Goal: Information Seeking & Learning: Check status

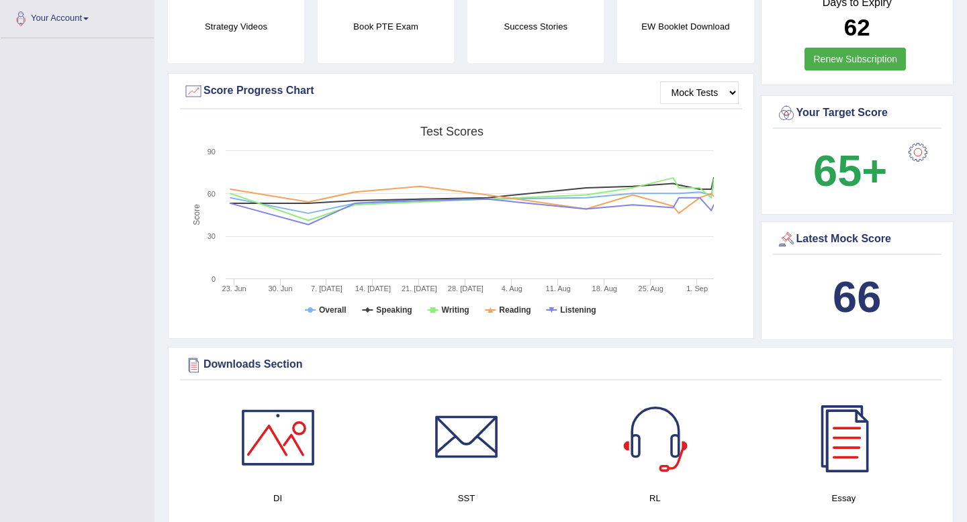
scroll to position [395, 0]
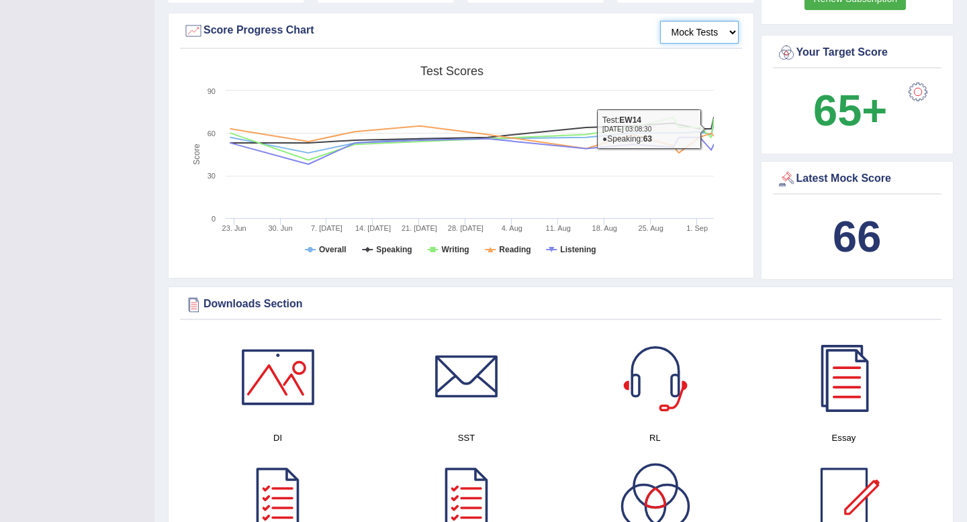
click at [712, 31] on select "Mock Tests" at bounding box center [699, 32] width 79 height 23
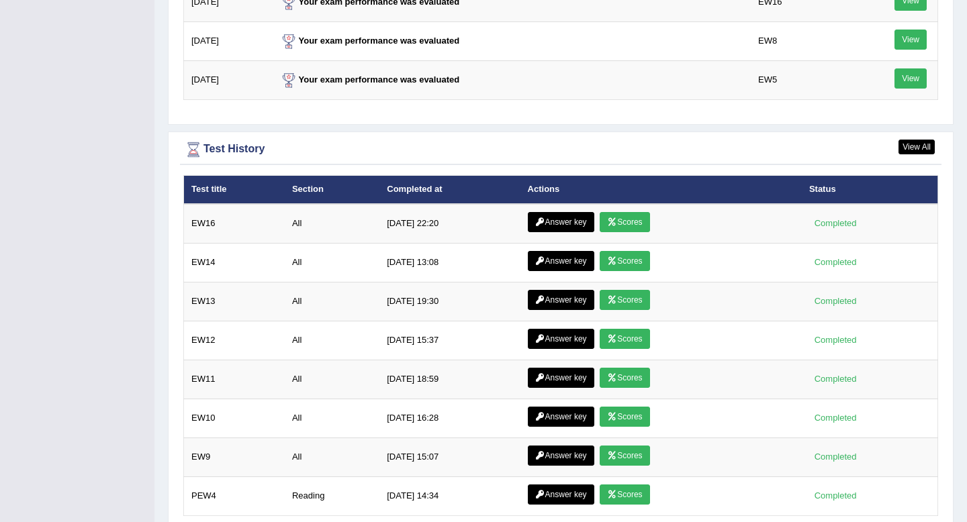
scroll to position [1743, 0]
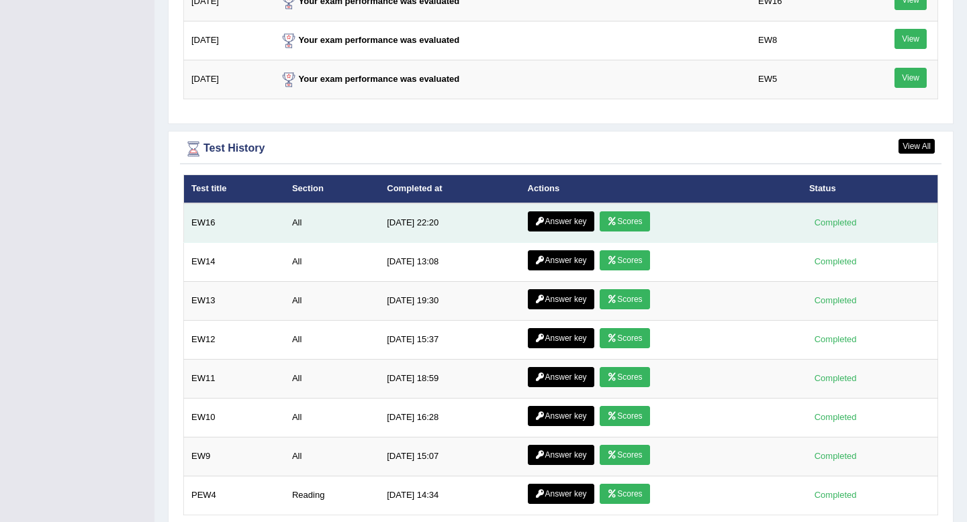
click at [573, 222] on link "Answer key" at bounding box center [561, 221] width 66 height 20
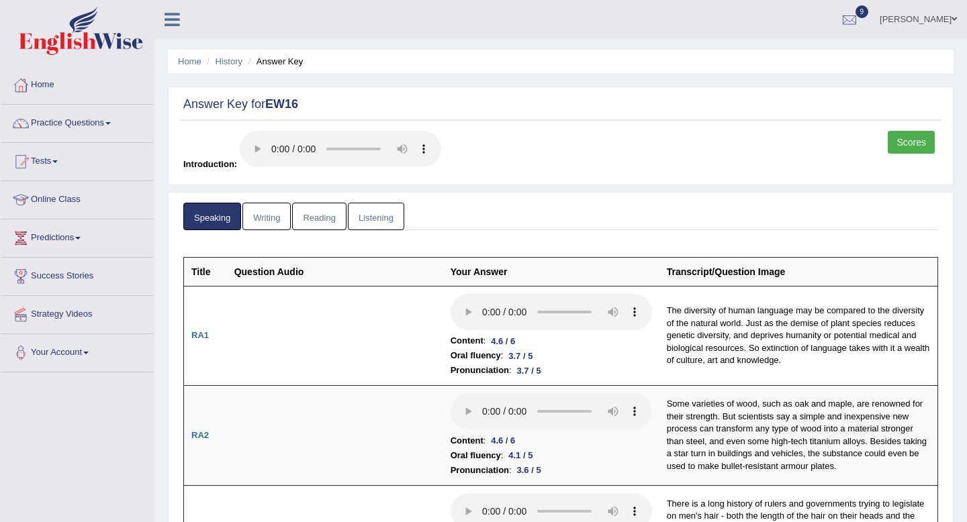
click at [279, 219] on link "Writing" at bounding box center [266, 217] width 48 height 28
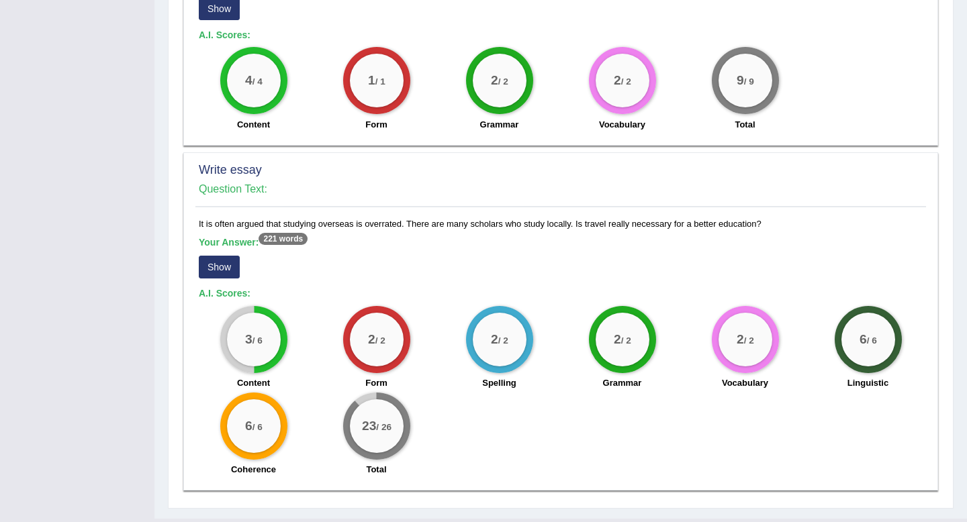
scroll to position [871, 0]
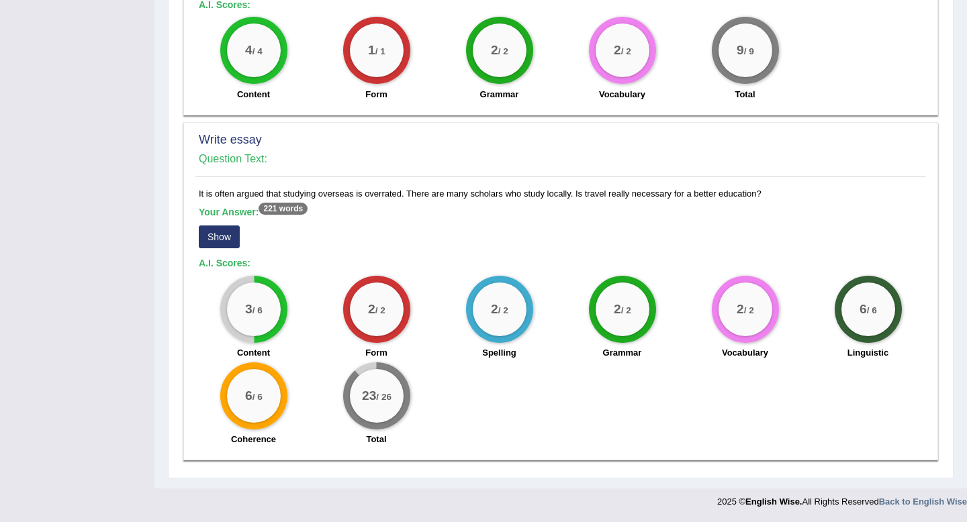
click at [220, 237] on button "Show" at bounding box center [219, 237] width 41 height 23
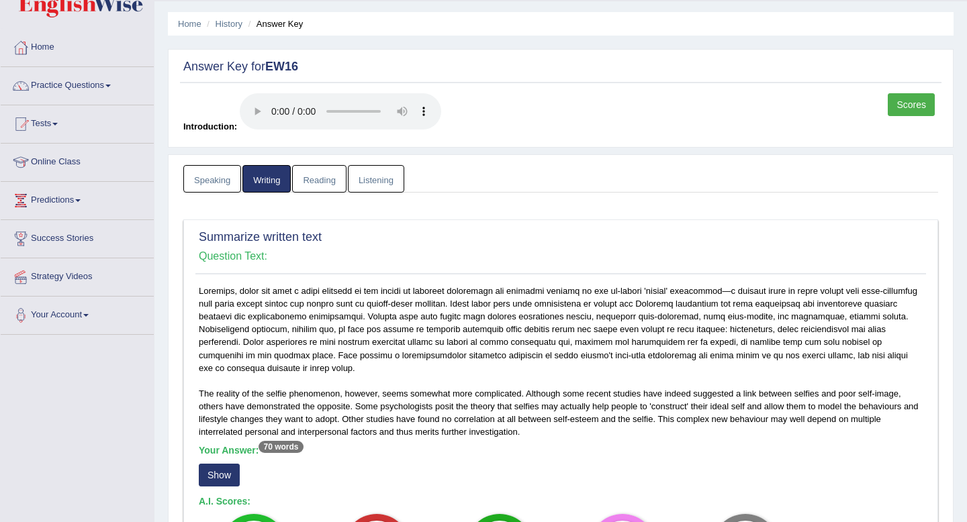
scroll to position [0, 0]
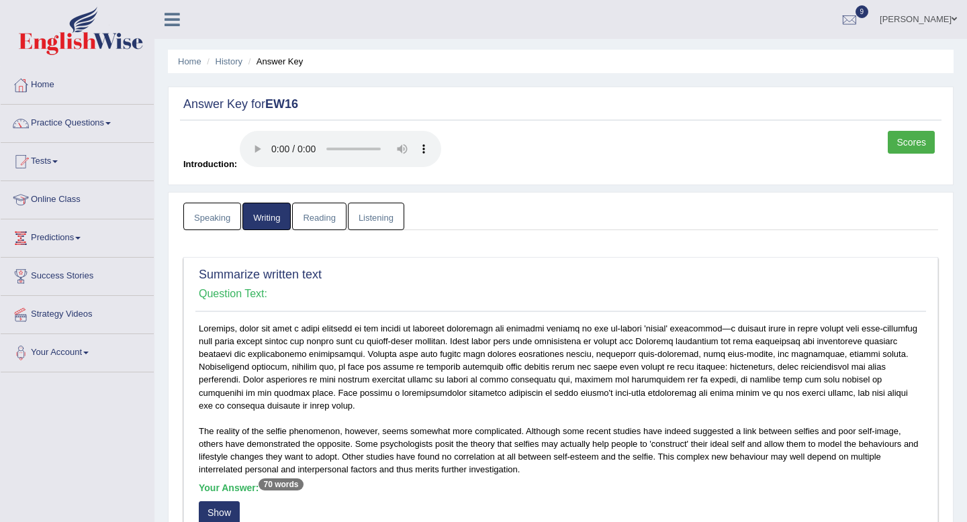
click at [321, 222] on link "Reading" at bounding box center [319, 217] width 54 height 28
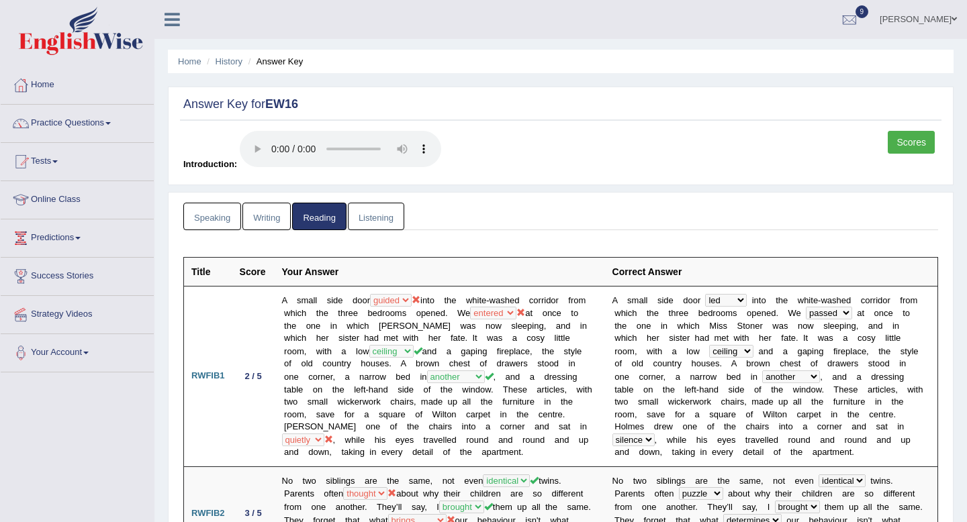
click at [381, 217] on link "Listening" at bounding box center [376, 217] width 56 height 28
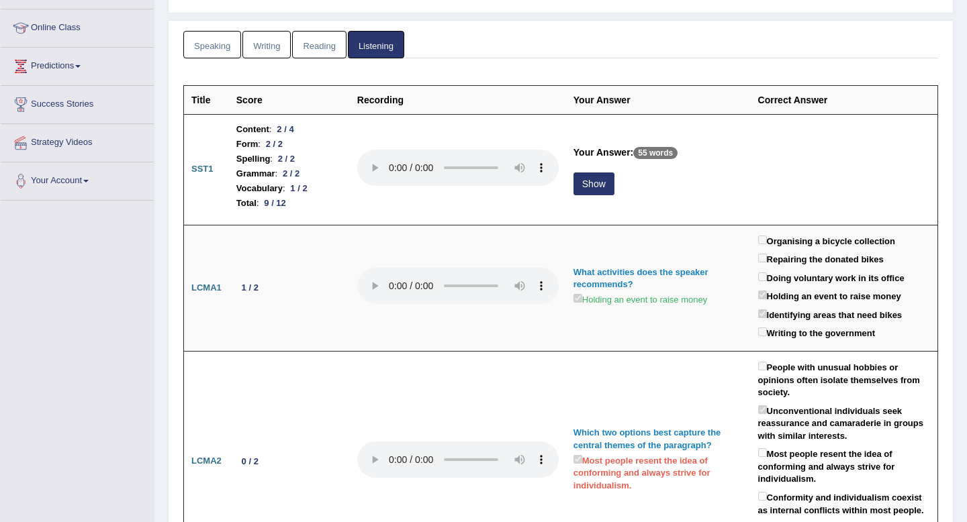
scroll to position [247, 0]
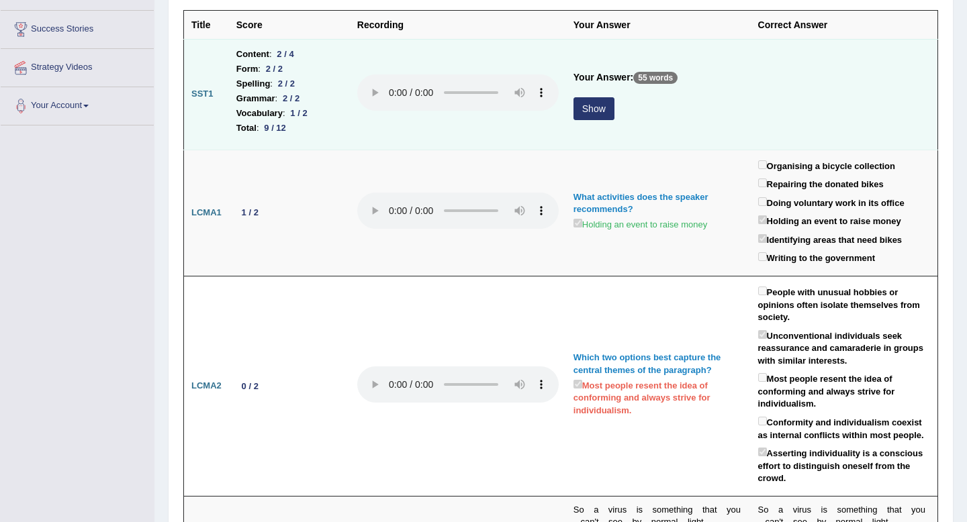
click at [594, 108] on button "Show" at bounding box center [593, 108] width 41 height 23
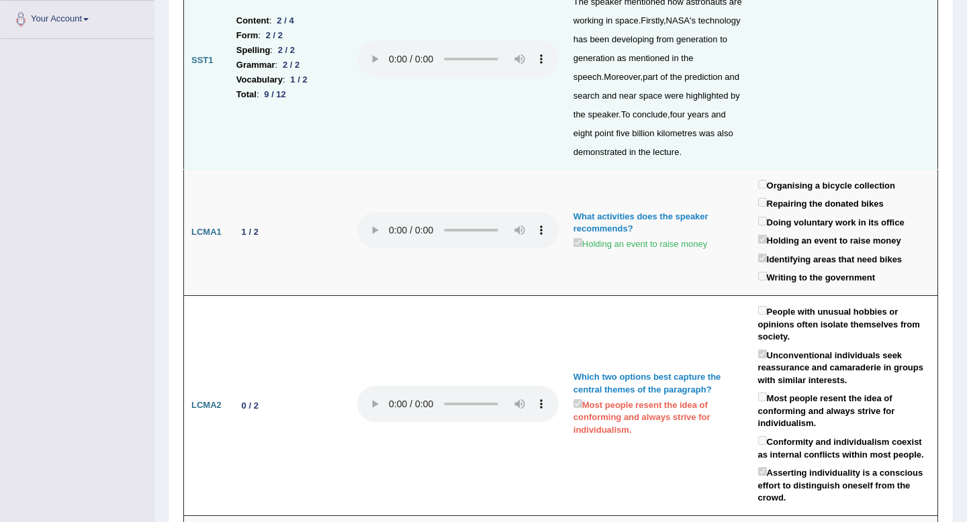
scroll to position [0, 0]
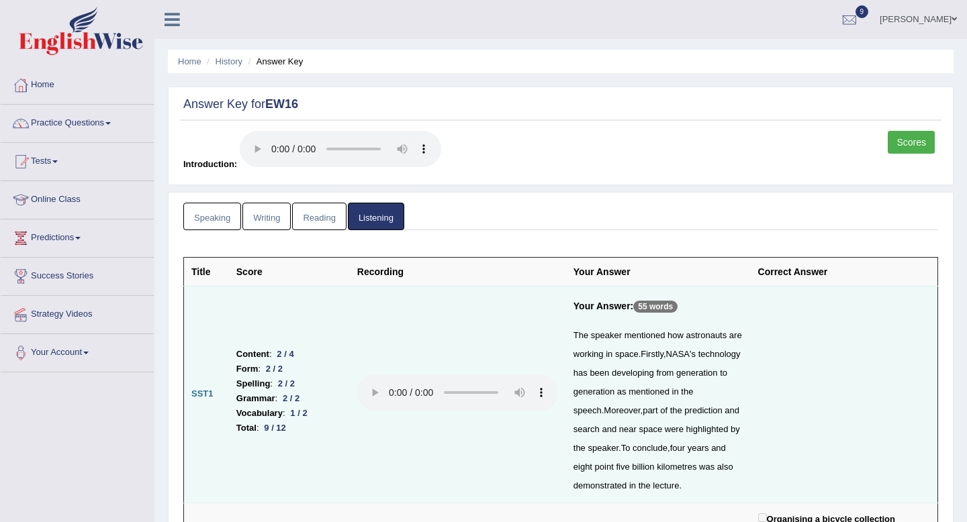
click at [912, 146] on link "Scores" at bounding box center [910, 142] width 47 height 23
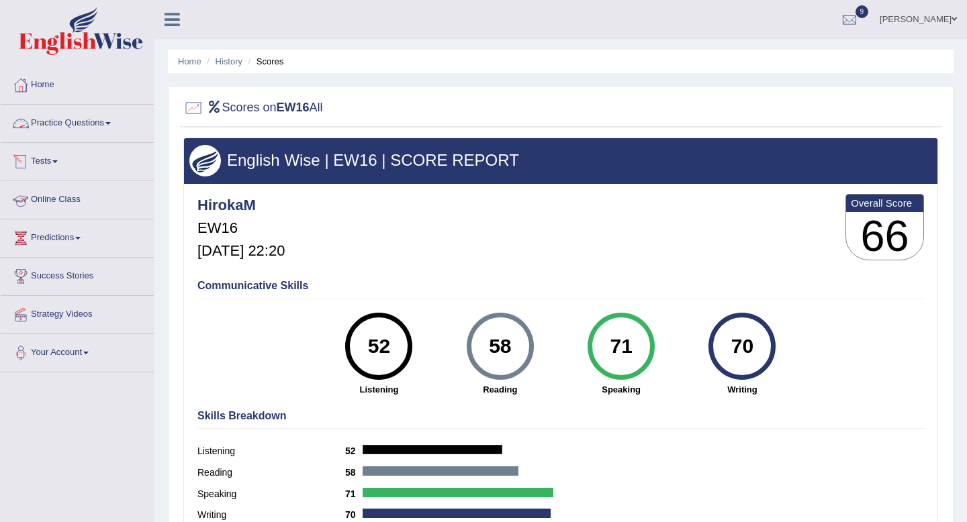
click at [99, 121] on link "Practice Questions" at bounding box center [77, 122] width 153 height 34
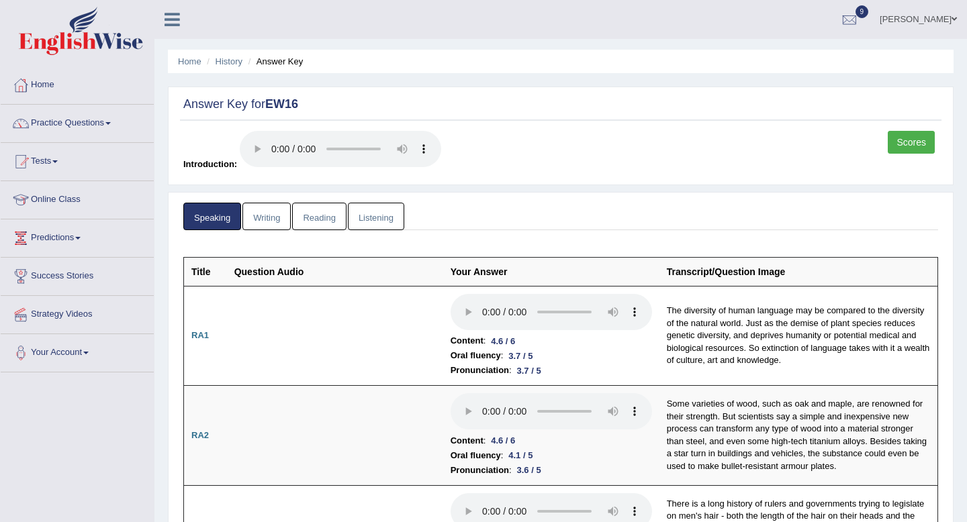
click at [268, 217] on link "Writing" at bounding box center [266, 217] width 48 height 28
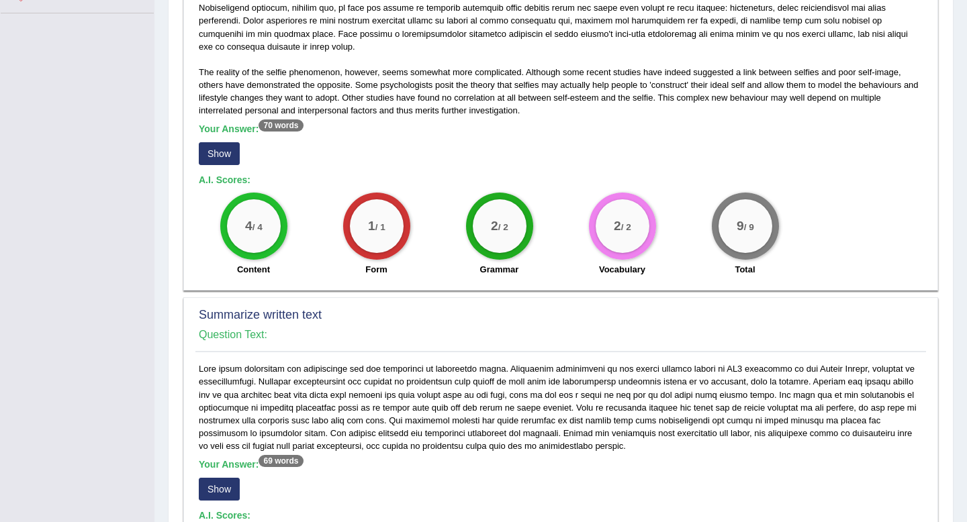
scroll to position [336, 0]
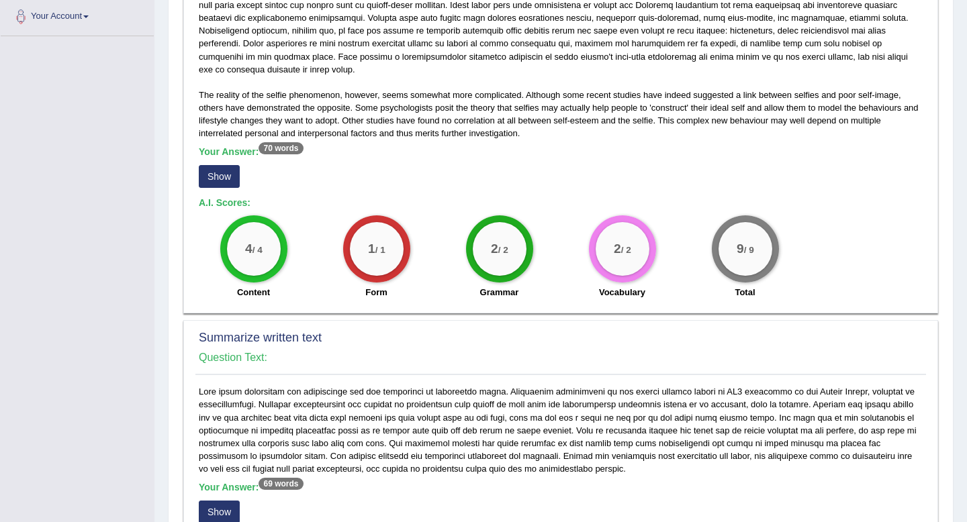
click at [227, 183] on button "Show" at bounding box center [219, 176] width 41 height 23
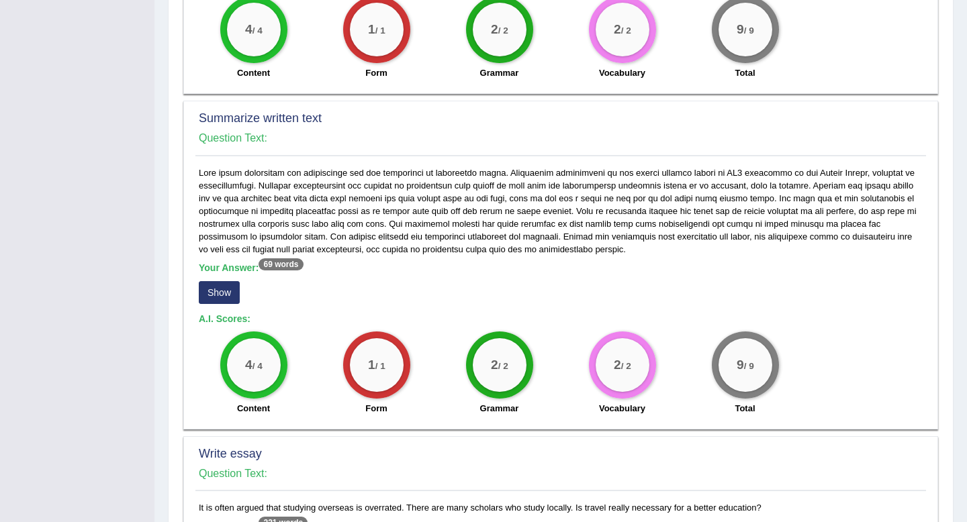
scroll to position [596, 0]
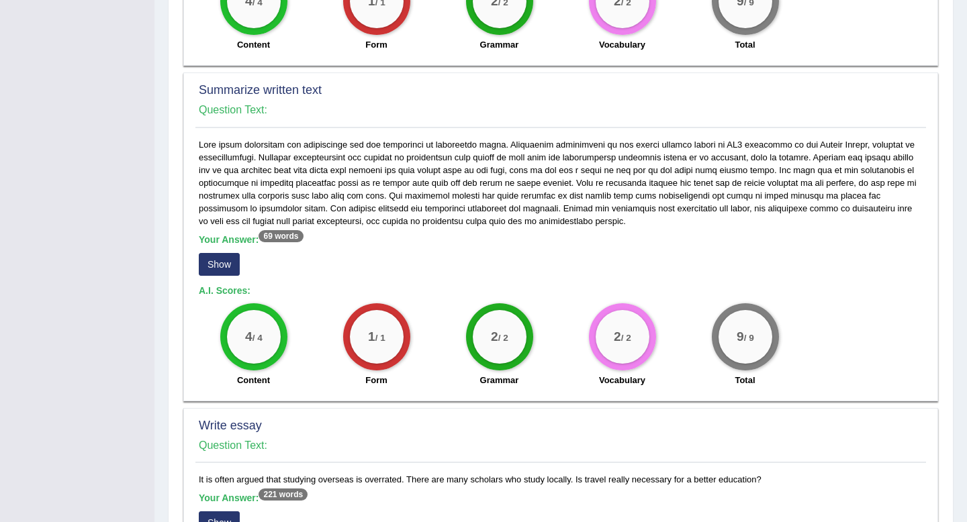
click at [232, 262] on button "Show" at bounding box center [219, 264] width 41 height 23
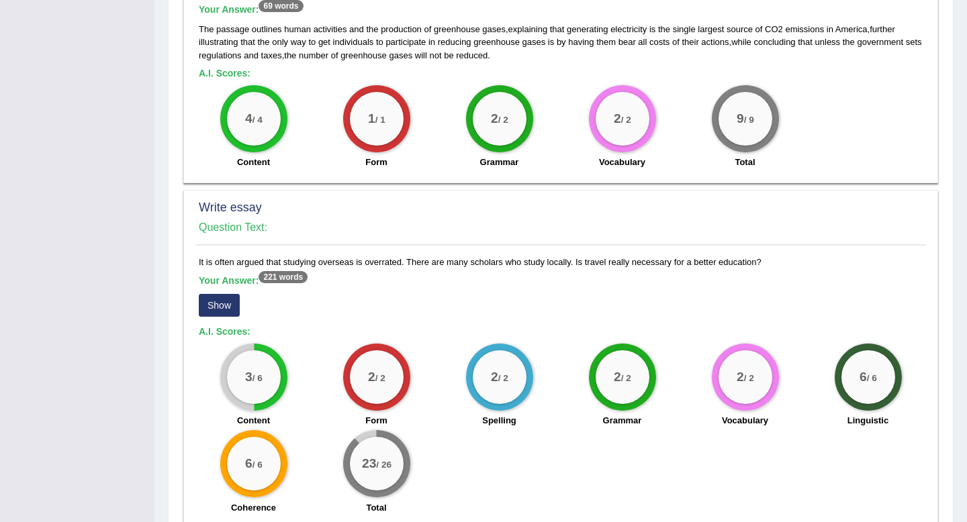
scroll to position [895, 0]
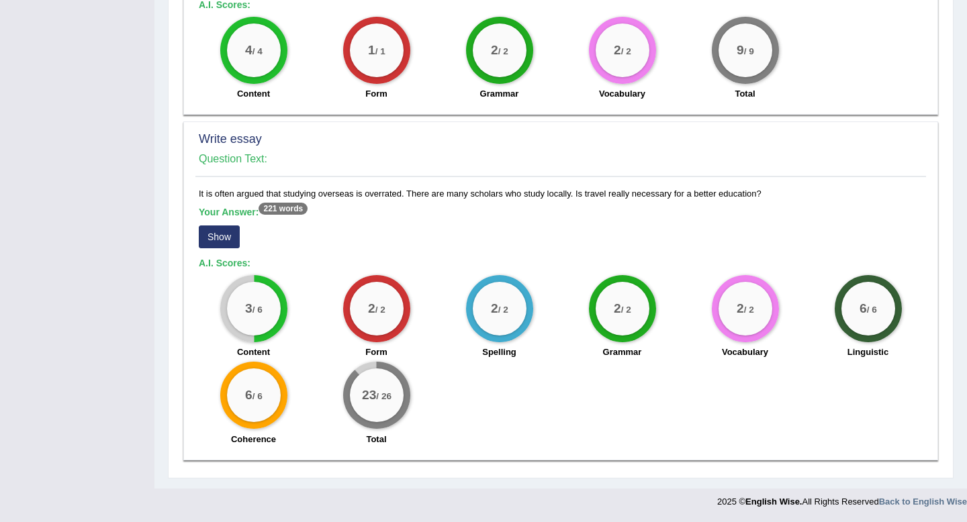
click at [231, 240] on button "Show" at bounding box center [219, 237] width 41 height 23
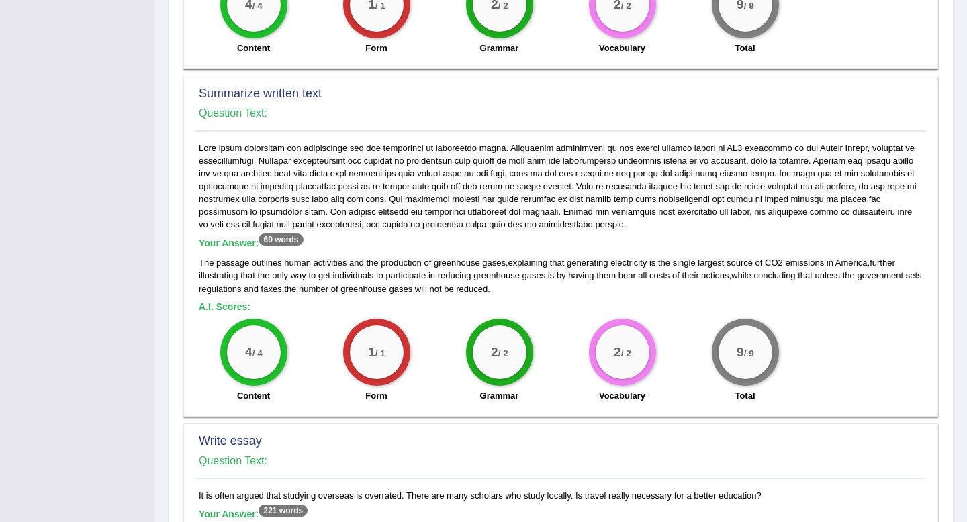
scroll to position [0, 0]
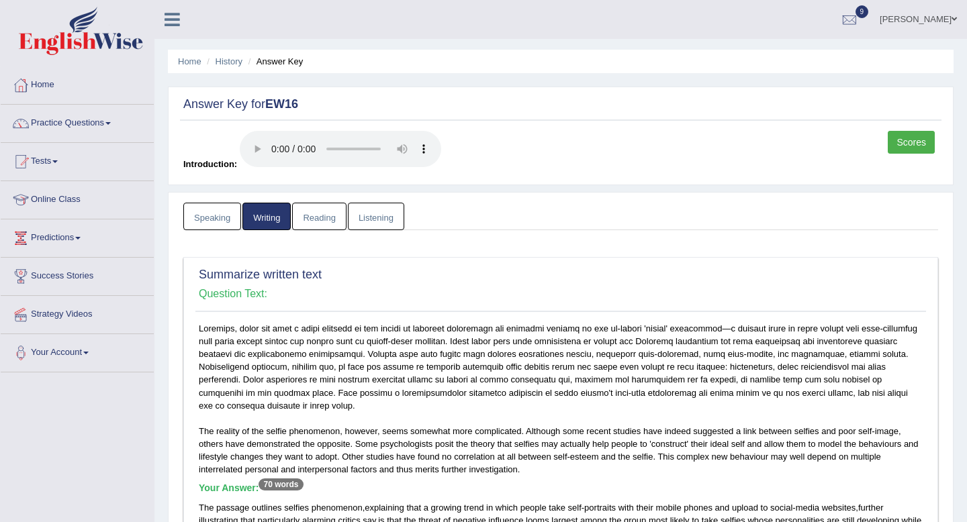
click at [319, 216] on link "Reading" at bounding box center [319, 217] width 54 height 28
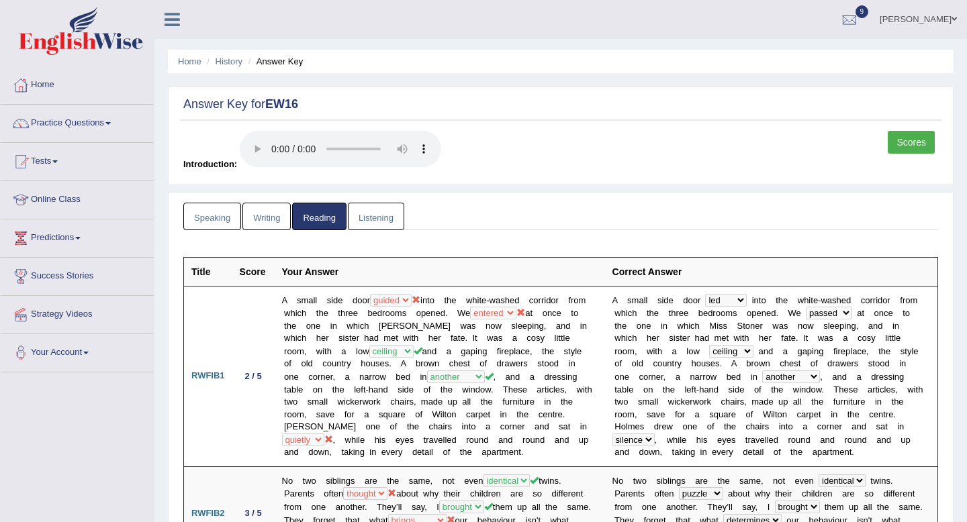
click at [384, 216] on link "Listening" at bounding box center [376, 217] width 56 height 28
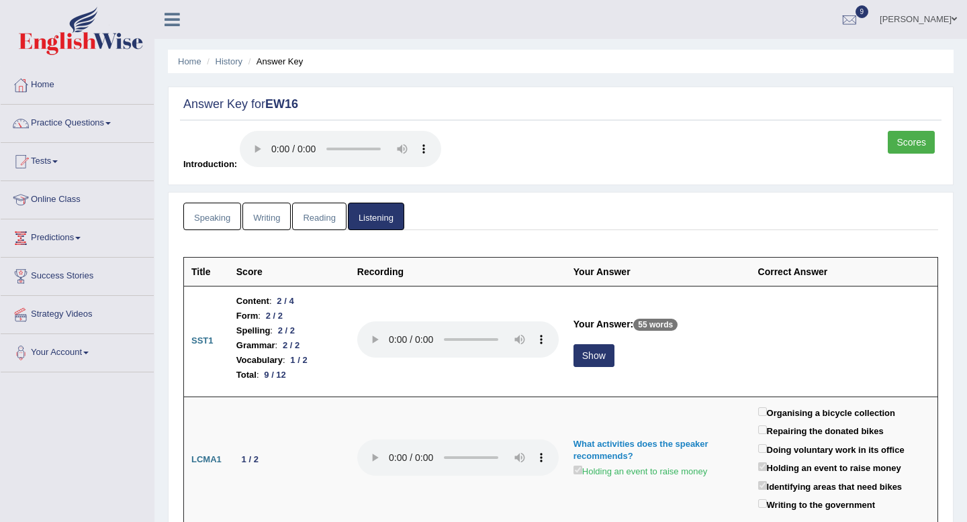
click at [224, 211] on link "Speaking" at bounding box center [212, 217] width 58 height 28
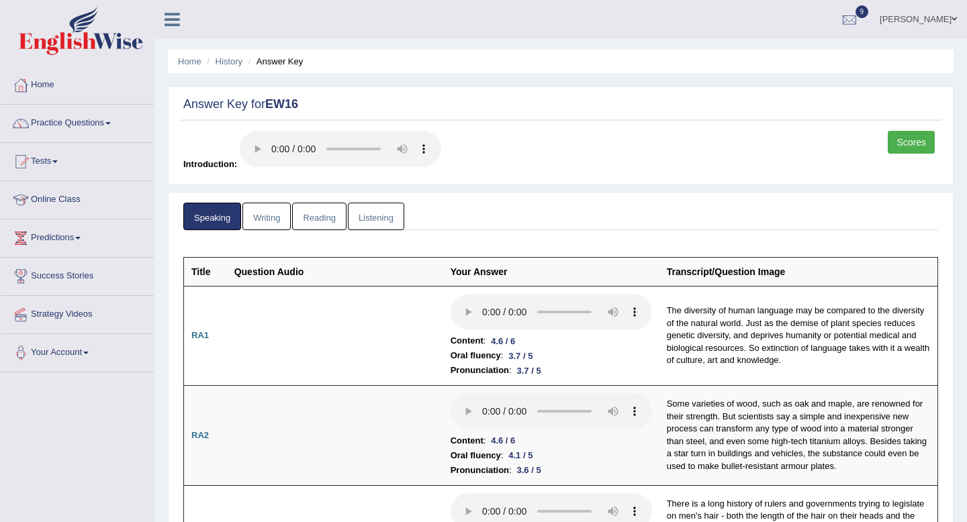
click at [918, 146] on link "Scores" at bounding box center [910, 142] width 47 height 23
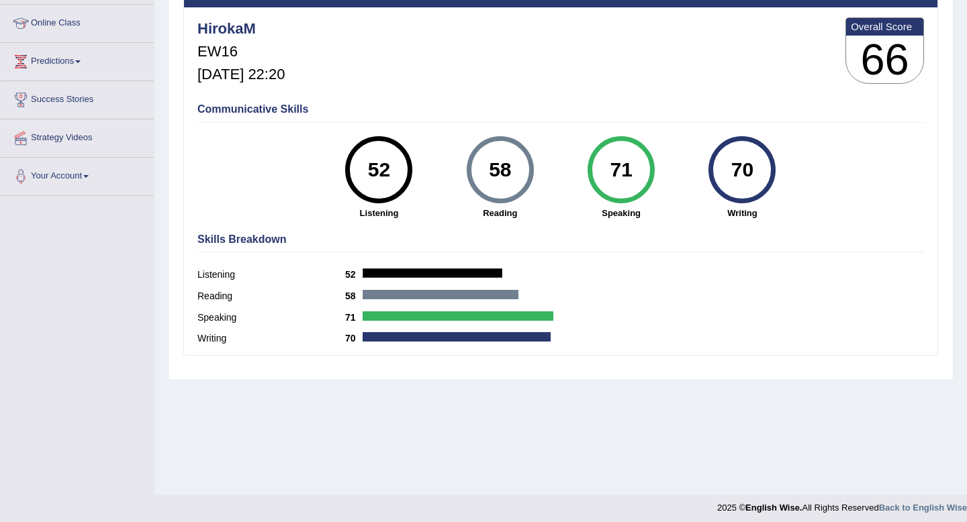
scroll to position [183, 0]
